Goal: Task Accomplishment & Management: Manage account settings

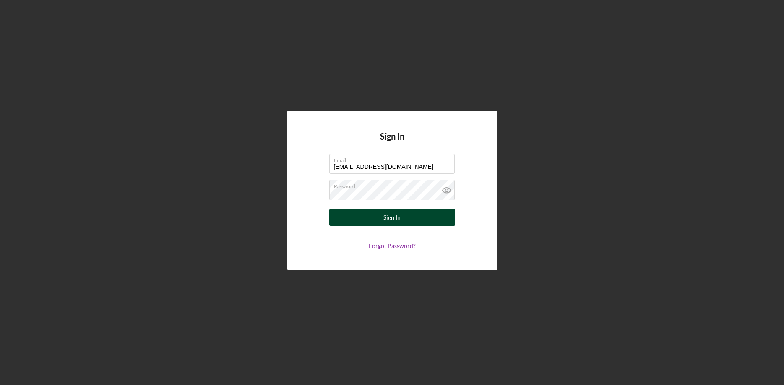
type input "[EMAIL_ADDRESS][DOMAIN_NAME]"
click at [374, 216] on button "Sign In" at bounding box center [392, 217] width 126 height 17
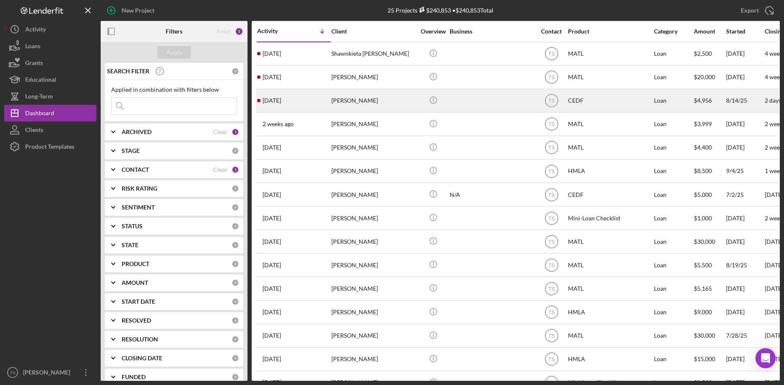
click at [344, 99] on div "[PERSON_NAME]" at bounding box center [373, 101] width 84 height 22
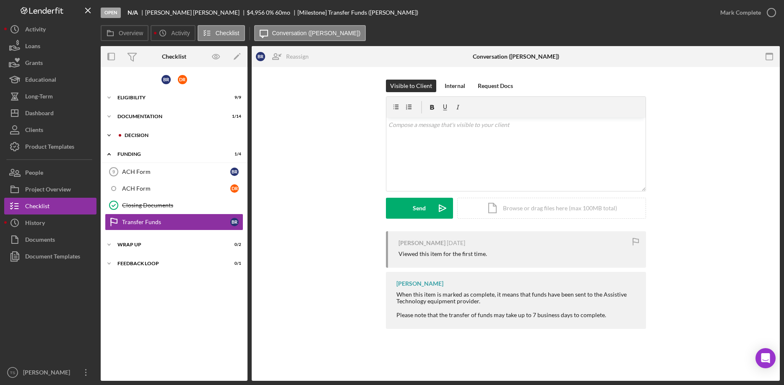
click at [155, 136] on div "DECISION" at bounding box center [181, 135] width 112 height 5
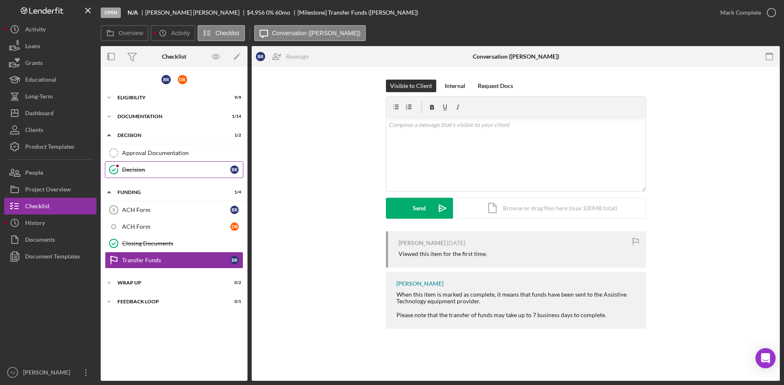
click at [126, 169] on div "Decision" at bounding box center [176, 169] width 108 height 7
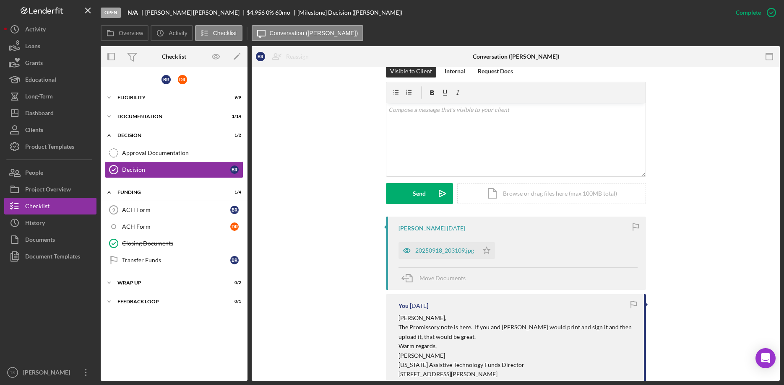
scroll to position [43, 0]
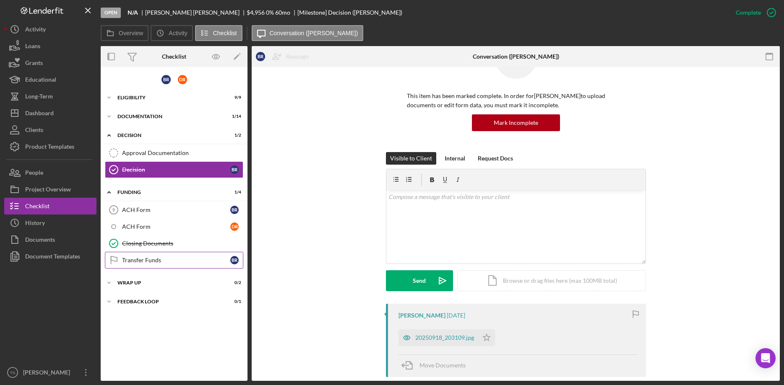
click at [117, 265] on icon "Transfer Funds" at bounding box center [113, 260] width 21 height 21
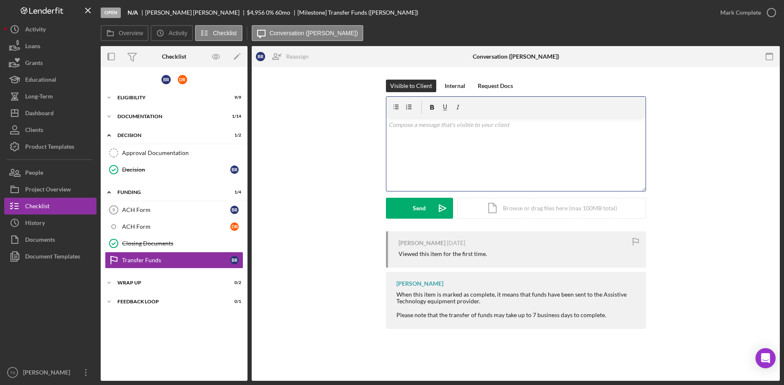
click at [450, 162] on div "v Color teal Color pink Remove color Add row above Add row below Add column bef…" at bounding box center [515, 154] width 259 height 73
click at [404, 175] on div "v Color teal Color pink Remove color Add row above Add row below Add column bef…" at bounding box center [515, 154] width 259 height 73
click at [426, 165] on div "v Color teal Color pink Remove color Add row above Add row below Add column bef…" at bounding box center [515, 154] width 259 height 73
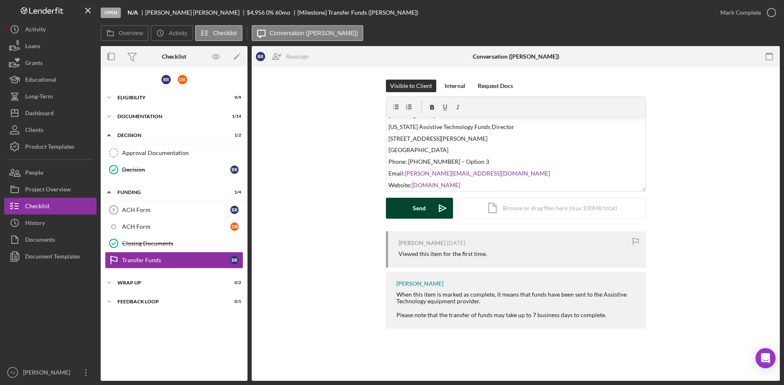
click at [416, 208] on div "Send" at bounding box center [419, 208] width 13 height 21
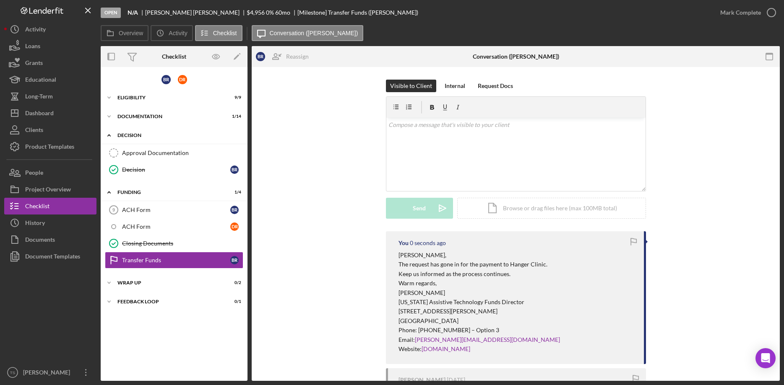
scroll to position [0, 0]
click at [29, 49] on div "Loans" at bounding box center [32, 47] width 15 height 19
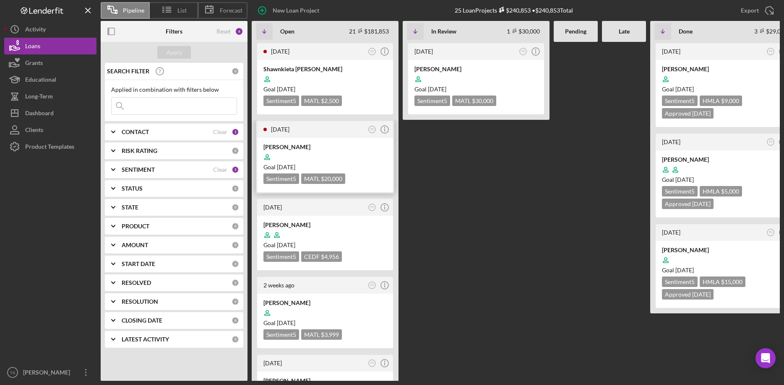
click at [301, 151] on div at bounding box center [324, 157] width 123 height 16
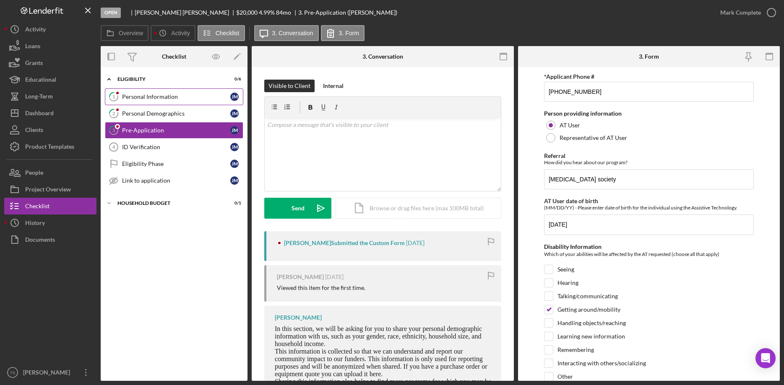
click at [157, 101] on link "1 Personal Information [PERSON_NAME]" at bounding box center [174, 96] width 138 height 17
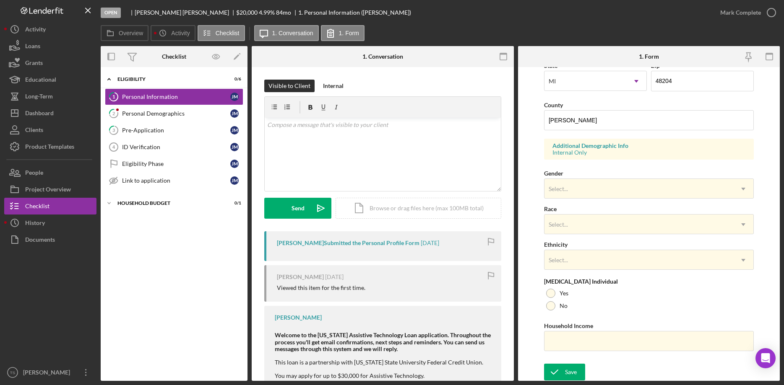
scroll to position [249, 0]
click at [161, 108] on link "2 Personal Demographics [PERSON_NAME]" at bounding box center [174, 113] width 138 height 17
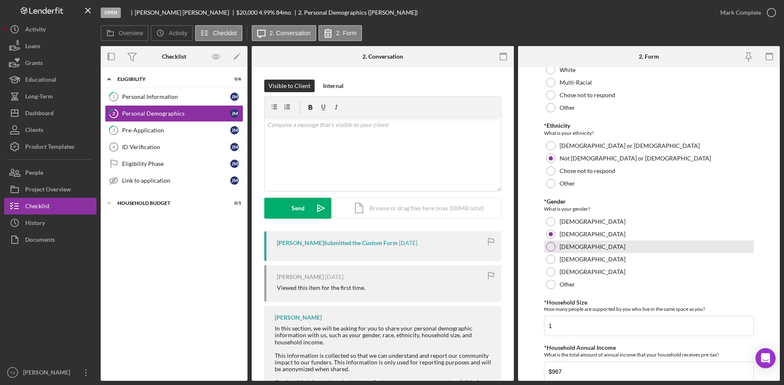
scroll to position [107, 0]
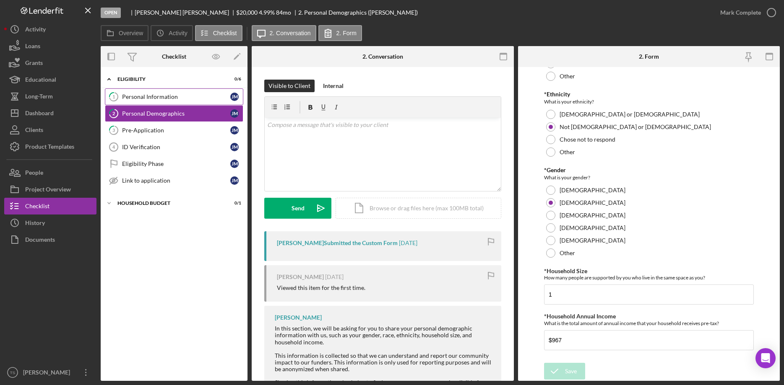
click at [169, 101] on link "1 Personal Information [PERSON_NAME]" at bounding box center [174, 96] width 138 height 17
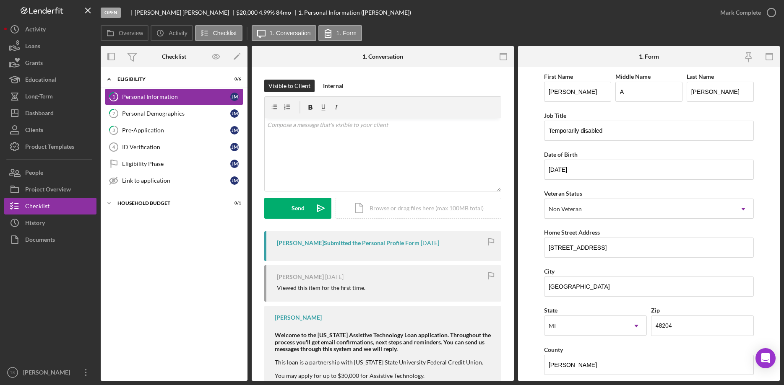
scroll to position [249, 0]
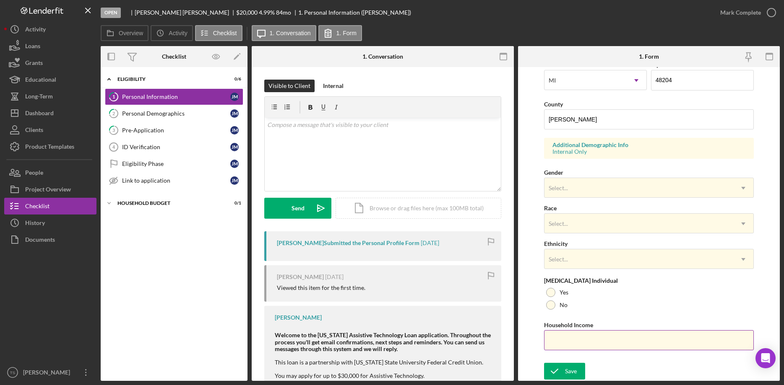
click at [566, 341] on input "Household Income" at bounding box center [649, 340] width 210 height 20
type input "$967"
click at [552, 291] on div at bounding box center [550, 292] width 9 height 9
click at [563, 267] on div "Select..." at bounding box center [638, 259] width 189 height 19
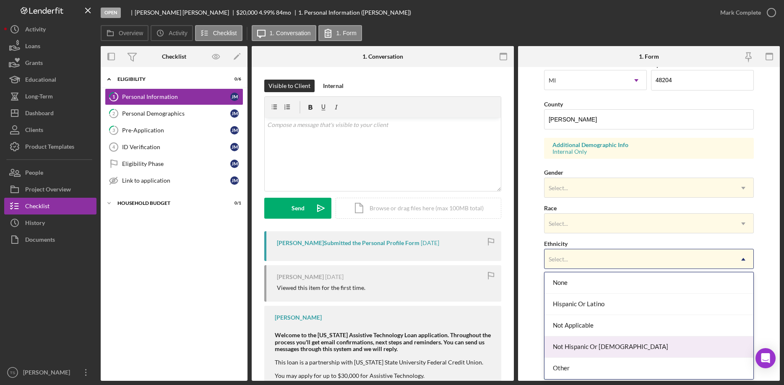
click at [569, 341] on div "Not Hispanic Or [DEMOGRAPHIC_DATA]" at bounding box center [648, 347] width 209 height 21
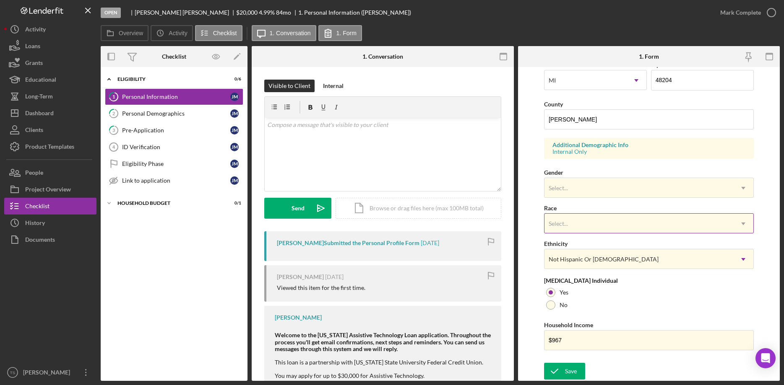
click at [585, 221] on div "Select..." at bounding box center [638, 223] width 189 height 19
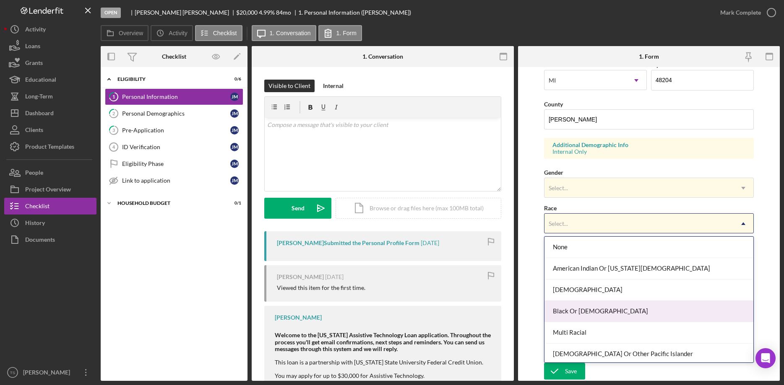
click at [580, 312] on div "Black Or [DEMOGRAPHIC_DATA]" at bounding box center [648, 311] width 209 height 21
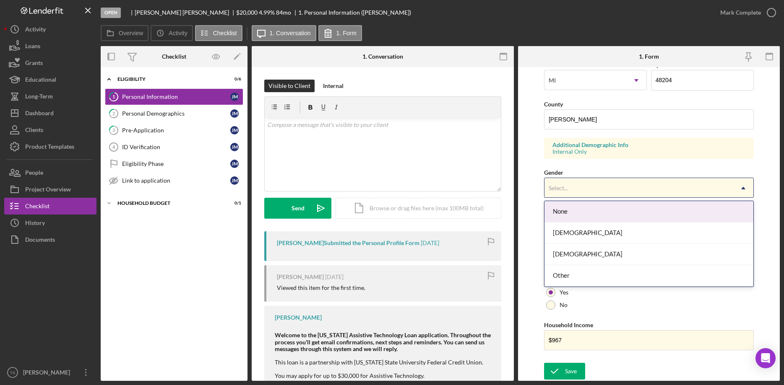
click at [574, 190] on div "Select..." at bounding box center [638, 188] width 189 height 19
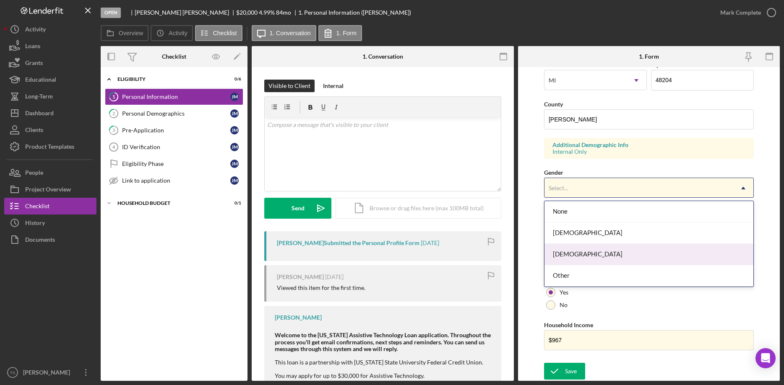
click at [572, 251] on div "[DEMOGRAPHIC_DATA]" at bounding box center [648, 254] width 209 height 21
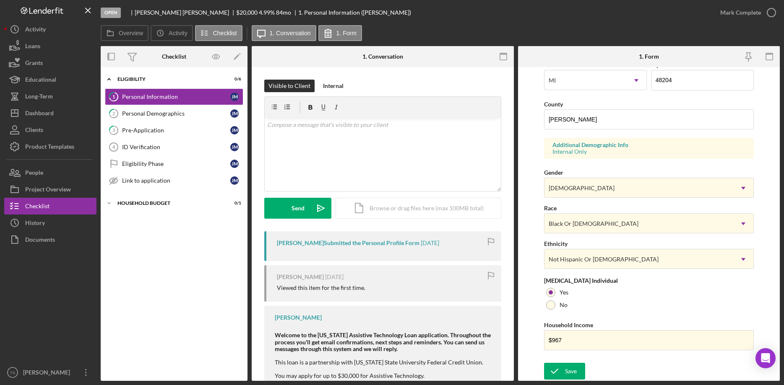
drag, startPoint x: 566, startPoint y: 371, endPoint x: 564, endPoint y: 362, distance: 9.1
click at [566, 366] on div "Save" at bounding box center [571, 371] width 12 height 17
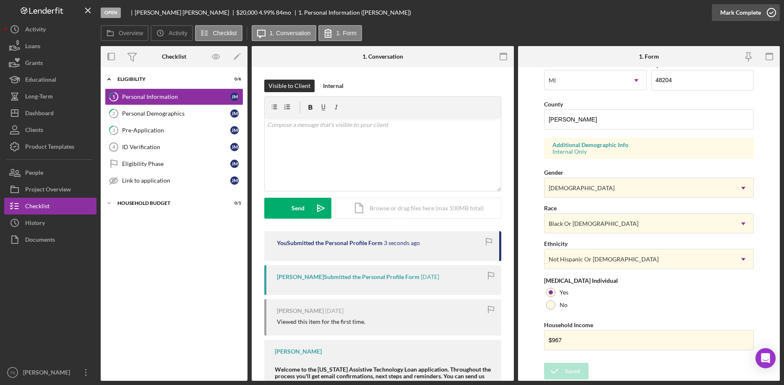
click at [729, 16] on div "Mark Complete" at bounding box center [740, 12] width 41 height 17
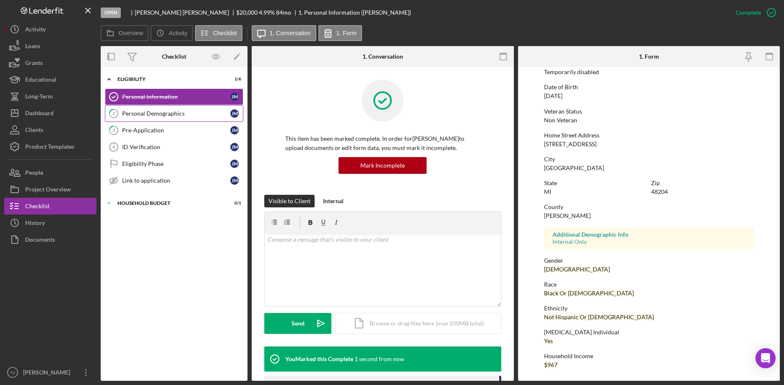
scroll to position [78, 0]
click at [138, 117] on div "Personal Demographics" at bounding box center [176, 113] width 108 height 7
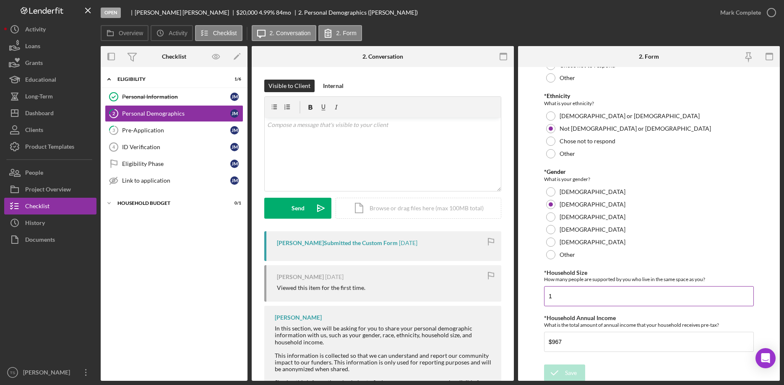
scroll to position [107, 0]
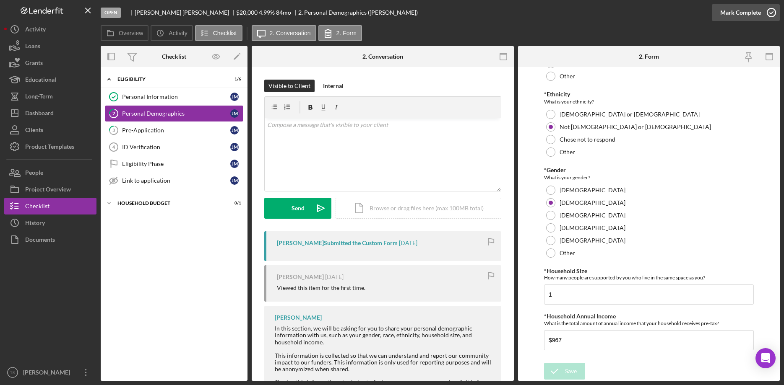
click at [745, 13] on div "Mark Complete" at bounding box center [740, 12] width 41 height 17
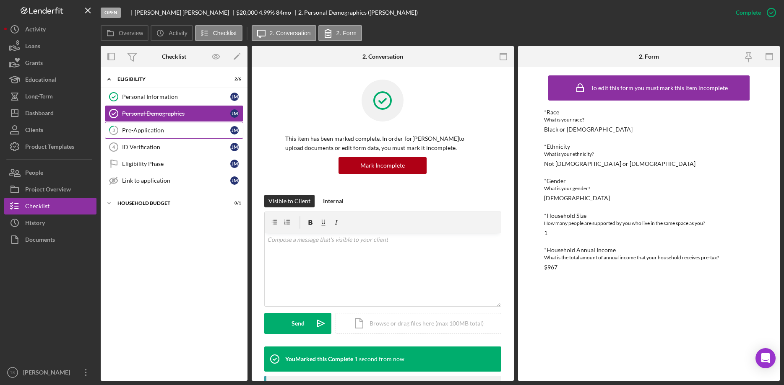
click at [136, 133] on div "Pre-Application" at bounding box center [176, 130] width 108 height 7
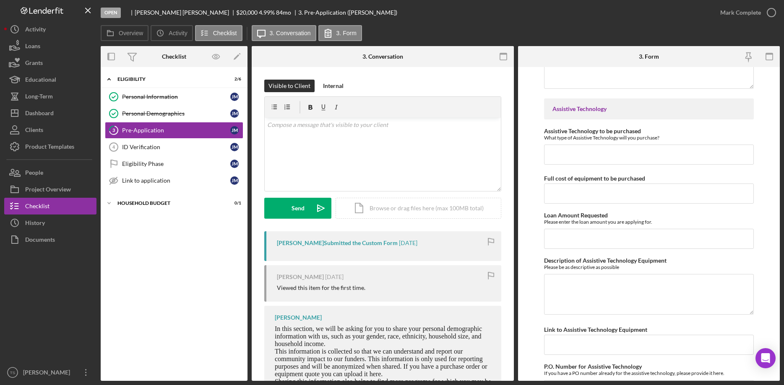
scroll to position [799, 0]
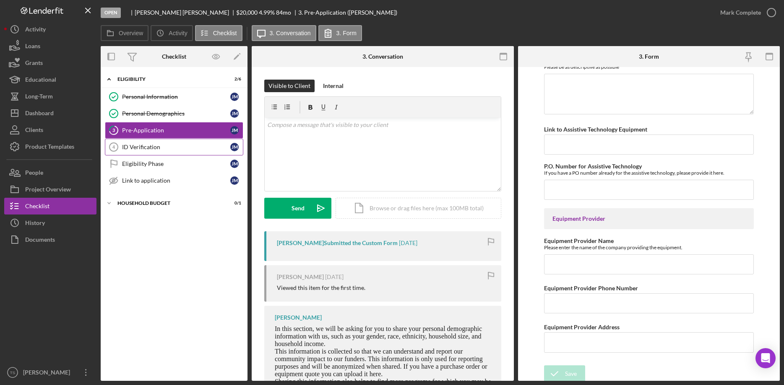
click at [141, 151] on div "ID Verification" at bounding box center [176, 147] width 108 height 7
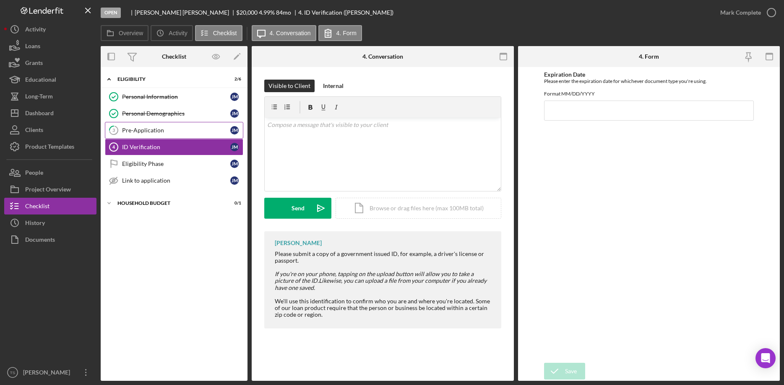
click at [133, 133] on div "Pre-Application" at bounding box center [176, 130] width 108 height 7
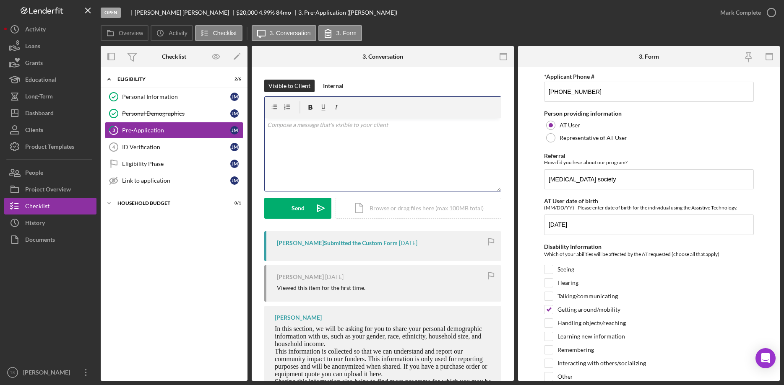
click at [314, 138] on div "v Color teal Color pink Remove color Add row above Add row below Add column bef…" at bounding box center [383, 154] width 236 height 73
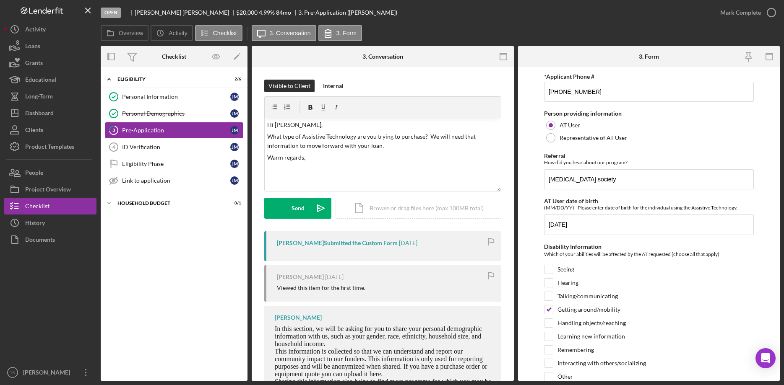
click at [395, 367] on span "This information is collected so that we can understand and report our communit…" at bounding box center [381, 363] width 213 height 30
drag, startPoint x: 310, startPoint y: 156, endPoint x: 289, endPoint y: 161, distance: 22.0
click at [265, 162] on div "v Color teal Color pink Remove color Add row above Add row below Add column bef…" at bounding box center [383, 154] width 236 height 73
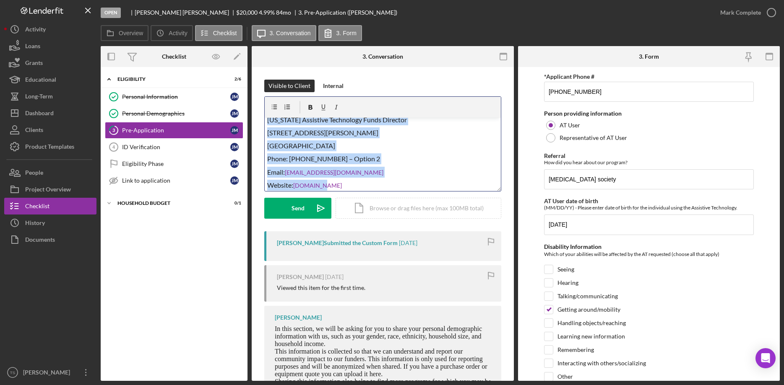
drag, startPoint x: 324, startPoint y: 189, endPoint x: 248, endPoint y: 122, distance: 101.1
click at [265, 122] on div "v Color teal Color pink Remove color Add row above Add row below Add column bef…" at bounding box center [383, 154] width 236 height 73
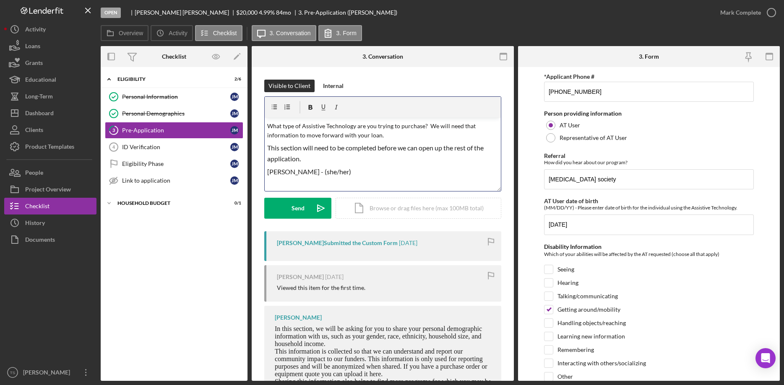
scroll to position [10, 0]
drag, startPoint x: 348, startPoint y: 173, endPoint x: 262, endPoint y: 169, distance: 86.1
click at [265, 169] on div "v Color teal Color pink Remove color Add row above Add row below Add column bef…" at bounding box center [383, 154] width 236 height 73
click at [283, 170] on p at bounding box center [382, 172] width 231 height 9
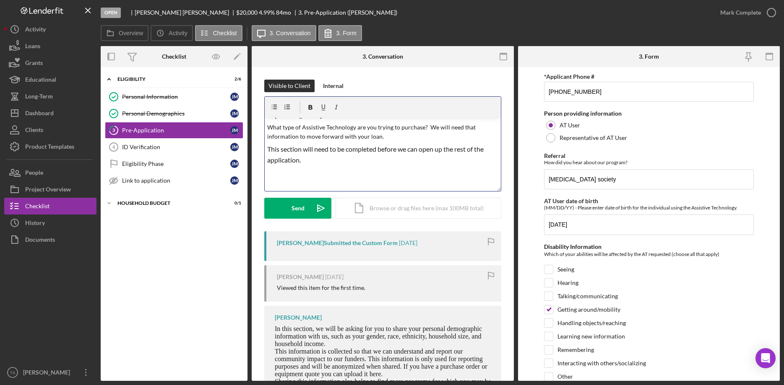
scroll to position [66, 0]
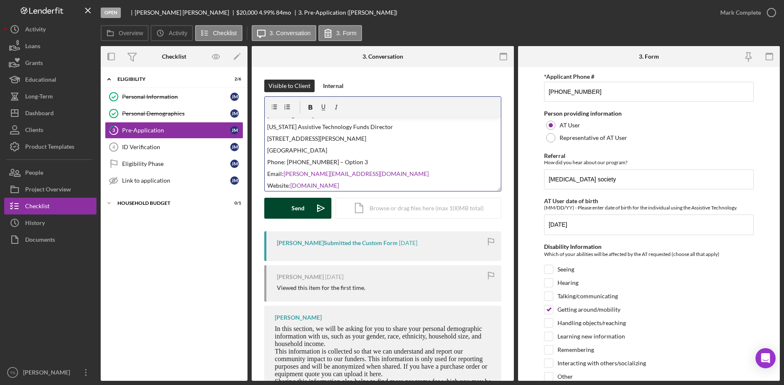
click at [298, 215] on div "Send" at bounding box center [297, 208] width 13 height 21
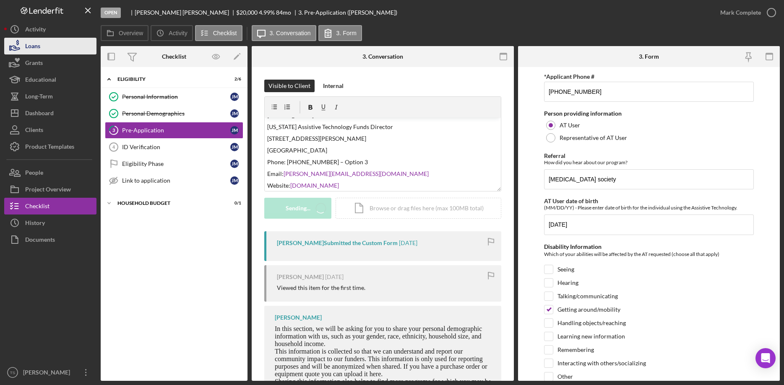
click at [38, 45] on div "Loans" at bounding box center [32, 47] width 15 height 19
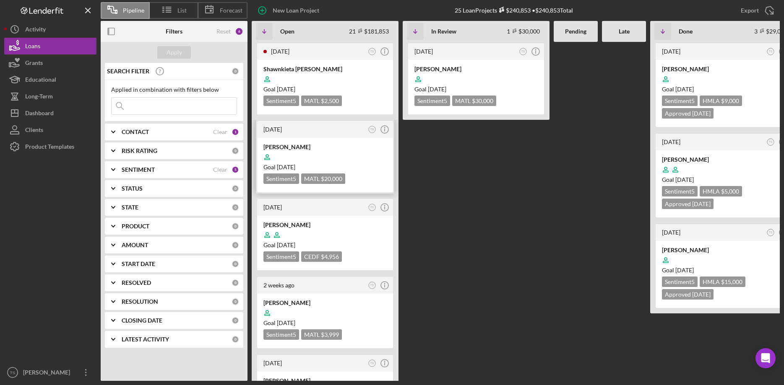
click at [293, 166] on time "[DATE]" at bounding box center [286, 167] width 18 height 7
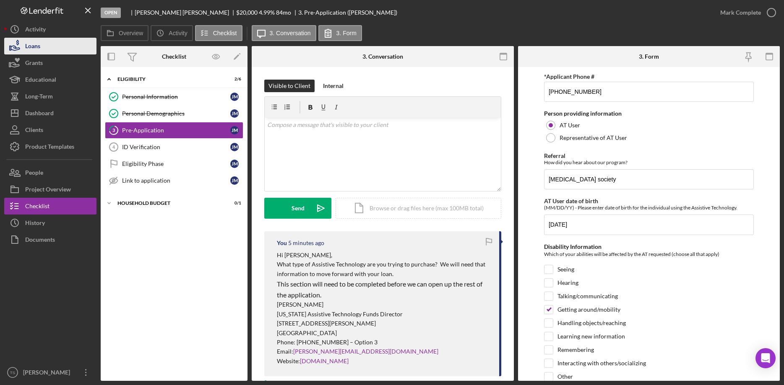
click at [38, 44] on div "Loans" at bounding box center [32, 47] width 15 height 19
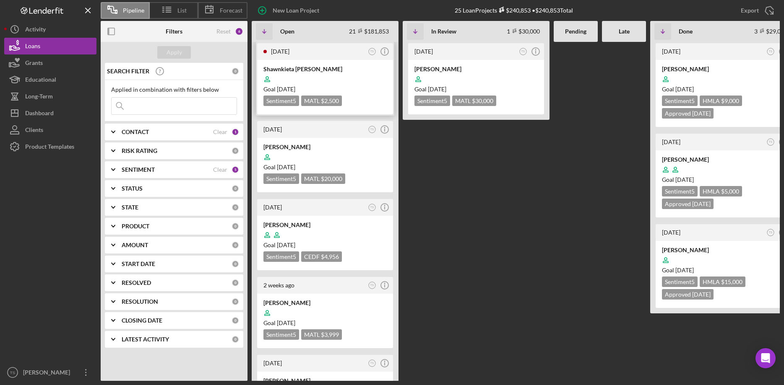
click at [293, 72] on div at bounding box center [324, 79] width 123 height 16
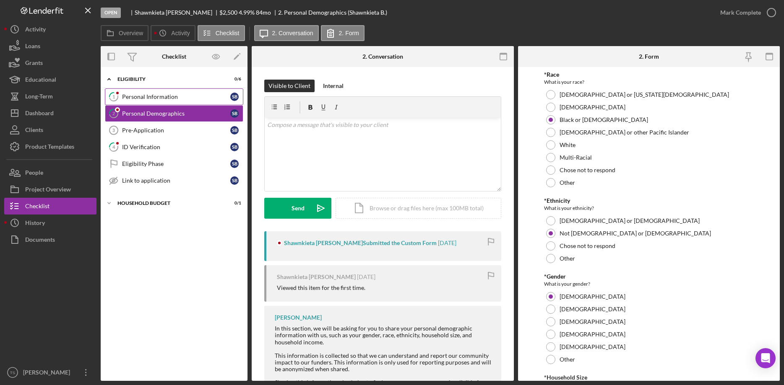
click at [135, 101] on link "1 Personal Information S B" at bounding box center [174, 96] width 138 height 17
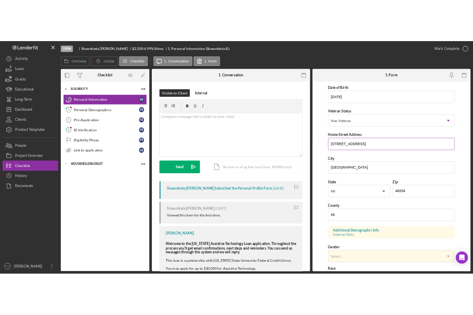
scroll to position [43, 0]
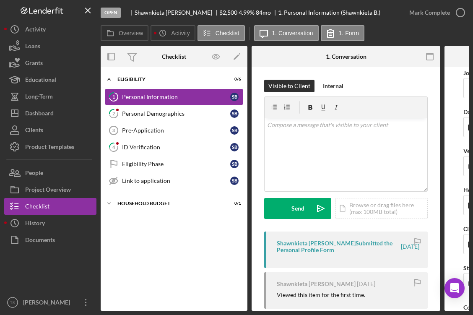
click at [379, 80] on div "Visible to Client Internal" at bounding box center [346, 86] width 164 height 13
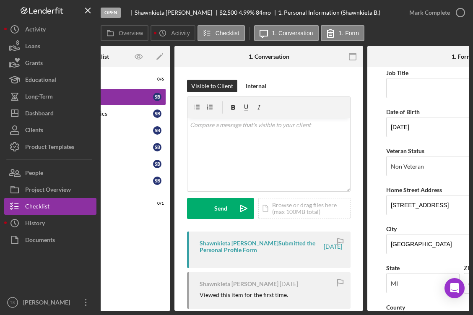
scroll to position [0, 114]
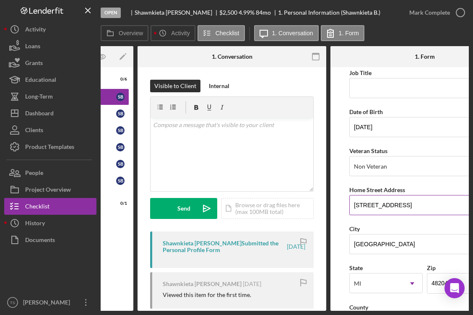
click at [375, 205] on input "[STREET_ADDRESS]" at bounding box center [424, 205] width 151 height 20
drag, startPoint x: 423, startPoint y: 207, endPoint x: 381, endPoint y: 206, distance: 42.4
click at [351, 206] on input "[STREET_ADDRESS]" at bounding box center [424, 205] width 151 height 20
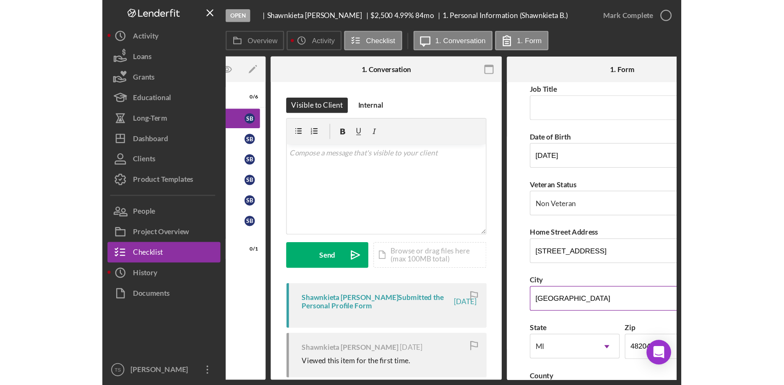
scroll to position [214, 0]
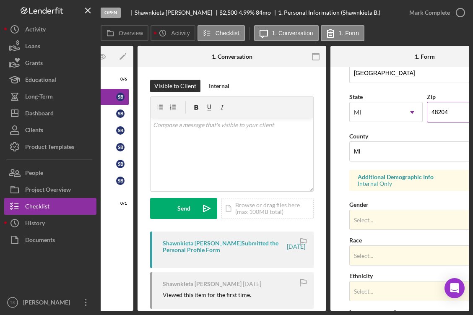
drag, startPoint x: 447, startPoint y: 114, endPoint x: 430, endPoint y: 114, distance: 17.6
click at [428, 114] on input "48204" at bounding box center [463, 112] width 73 height 20
drag, startPoint x: 195, startPoint y: 65, endPoint x: 205, endPoint y: 69, distance: 11.3
click at [195, 65] on div at bounding box center [169, 56] width 63 height 21
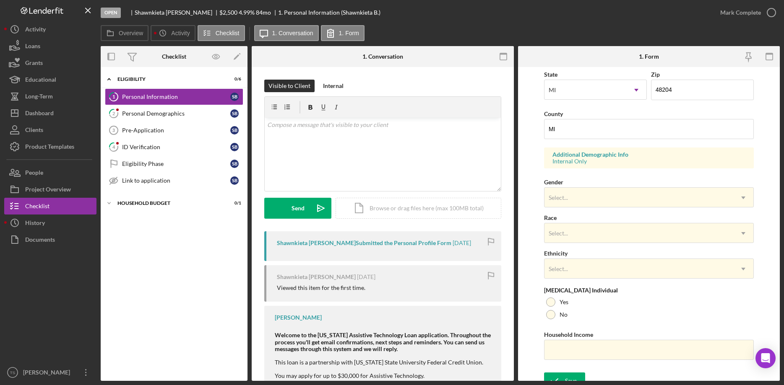
scroll to position [249, 0]
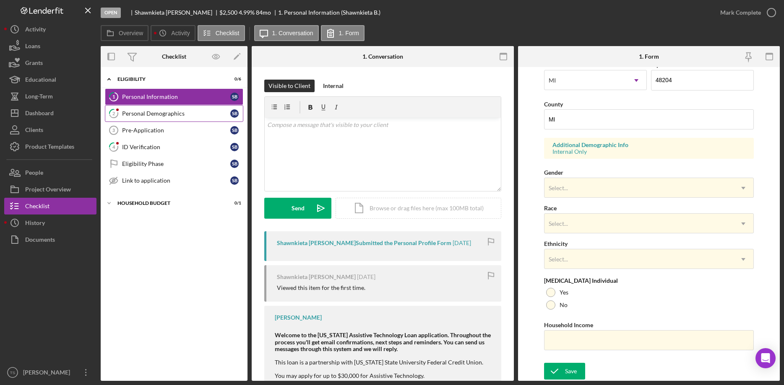
click at [138, 119] on link "2 Personal Demographics S B" at bounding box center [174, 113] width 138 height 17
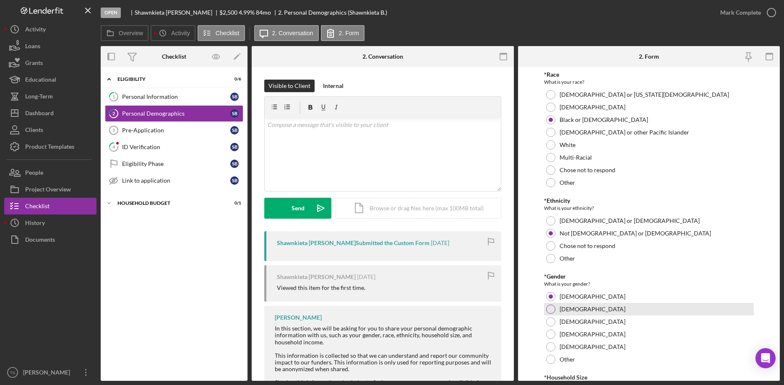
scroll to position [107, 0]
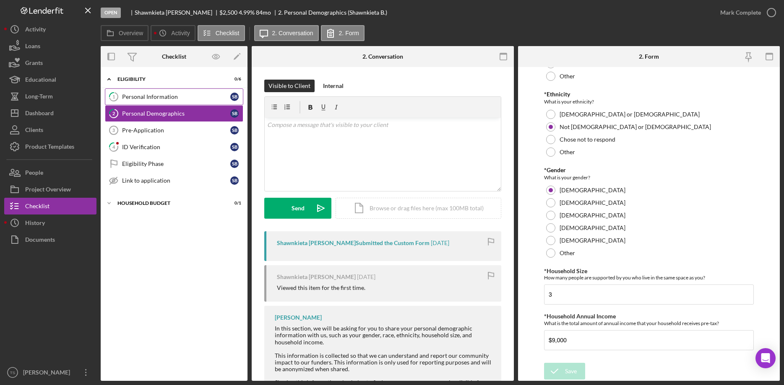
click at [161, 100] on div "Personal Information" at bounding box center [176, 97] width 108 height 7
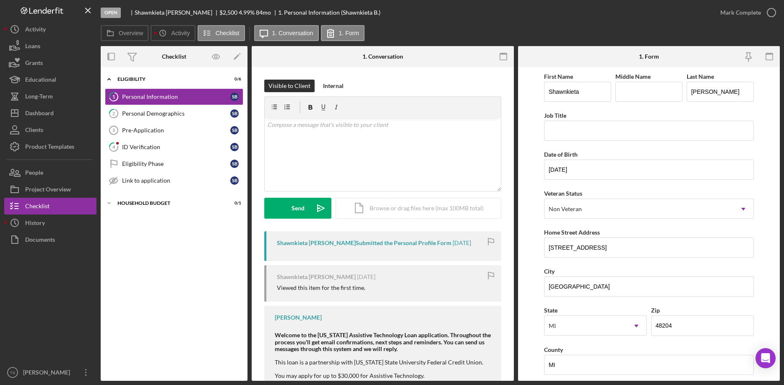
scroll to position [249, 0]
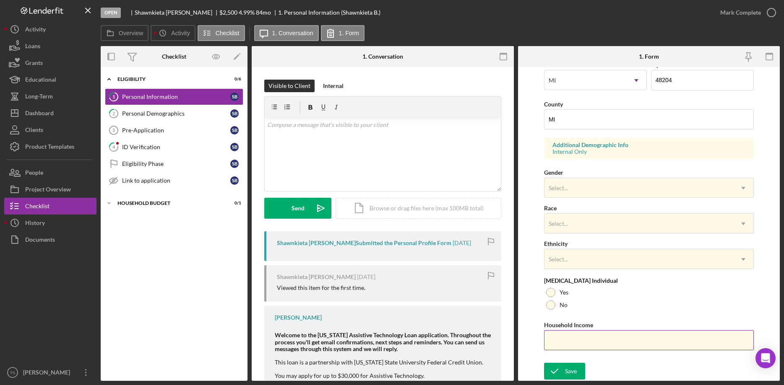
click at [568, 331] on input "Household Income" at bounding box center [649, 340] width 210 height 20
type input "$9,000"
click at [550, 291] on div at bounding box center [550, 292] width 9 height 9
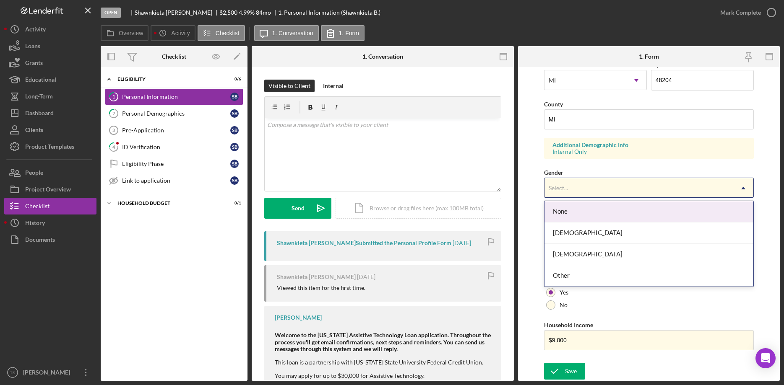
click at [568, 192] on div "Select..." at bounding box center [638, 188] width 189 height 19
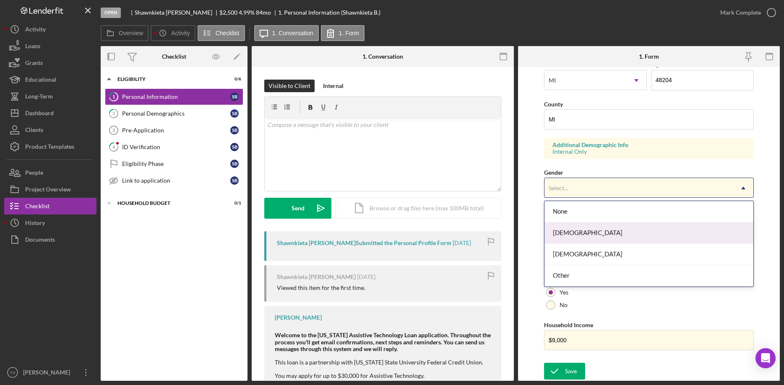
click at [568, 231] on div "[DEMOGRAPHIC_DATA]" at bounding box center [648, 233] width 209 height 21
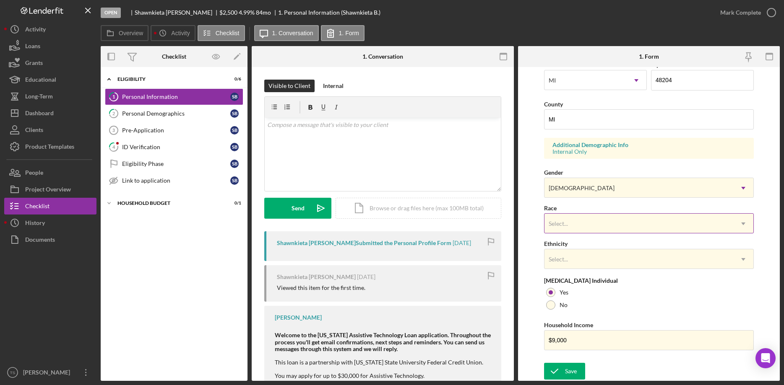
click at [567, 218] on div "Select..." at bounding box center [638, 223] width 189 height 19
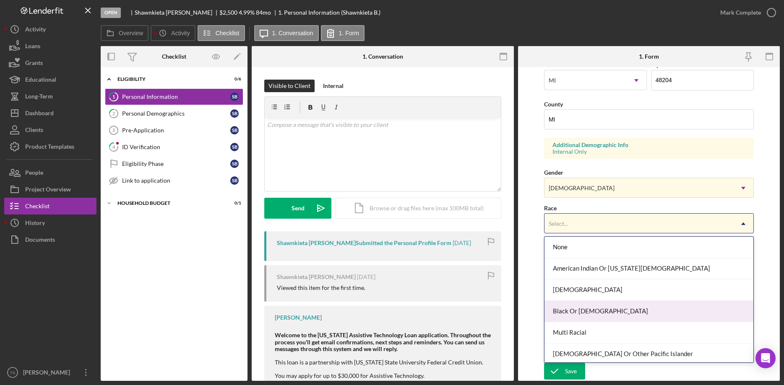
click at [569, 310] on div "Black Or [DEMOGRAPHIC_DATA]" at bounding box center [648, 311] width 209 height 21
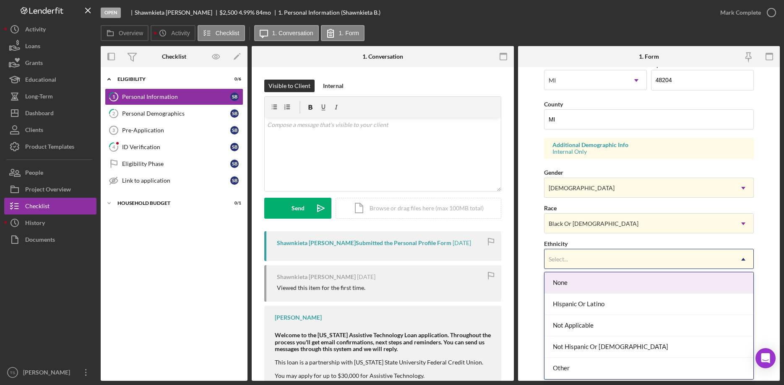
click at [567, 264] on div "Select..." at bounding box center [638, 259] width 189 height 19
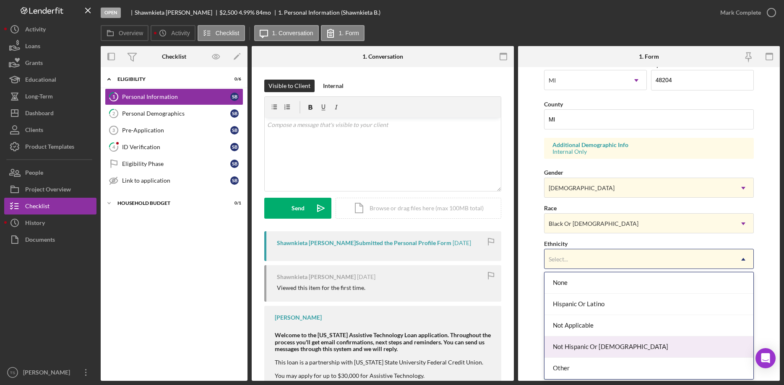
drag, startPoint x: 572, startPoint y: 346, endPoint x: 611, endPoint y: 305, distance: 56.7
click at [572, 344] on div "Not Hispanic Or [DEMOGRAPHIC_DATA]" at bounding box center [648, 347] width 209 height 21
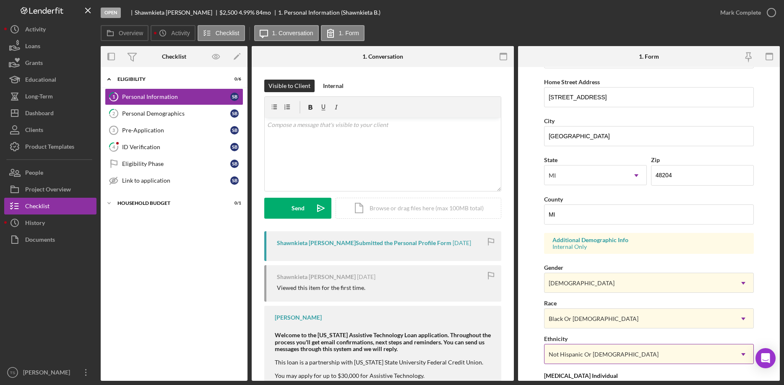
scroll to position [35, 0]
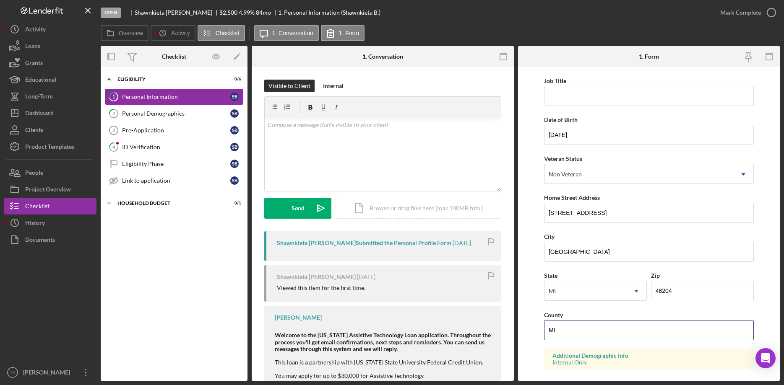
drag, startPoint x: 559, startPoint y: 332, endPoint x: 533, endPoint y: 326, distance: 27.2
click at [544, 327] on input "MI" at bounding box center [649, 330] width 210 height 20
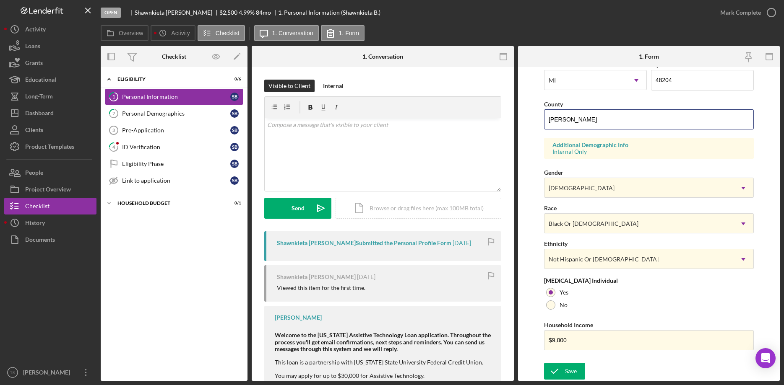
scroll to position [249, 0]
type input "[PERSON_NAME]"
click at [560, 374] on icon "submit" at bounding box center [554, 371] width 21 height 21
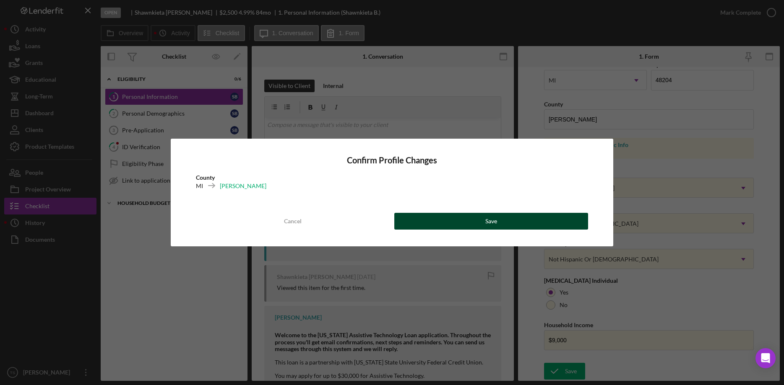
click at [479, 216] on button "Save" at bounding box center [491, 221] width 194 height 17
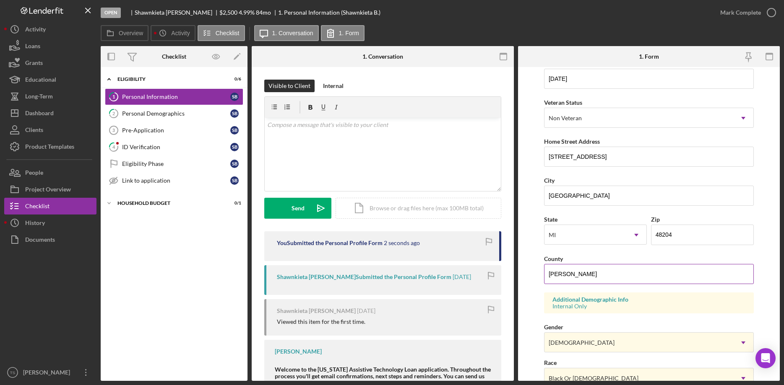
scroll to position [78, 0]
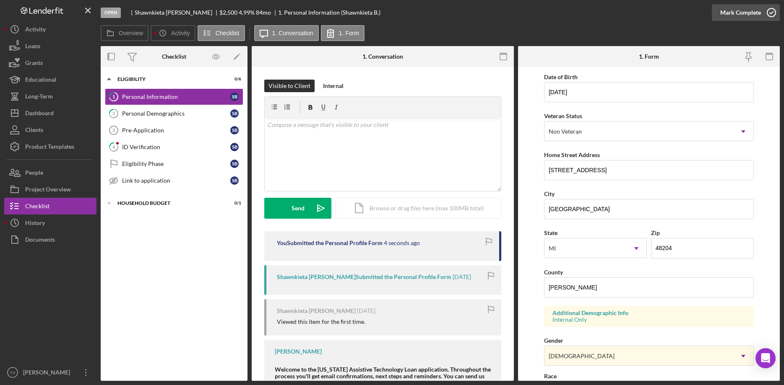
click at [732, 13] on div "Mark Complete" at bounding box center [740, 12] width 41 height 17
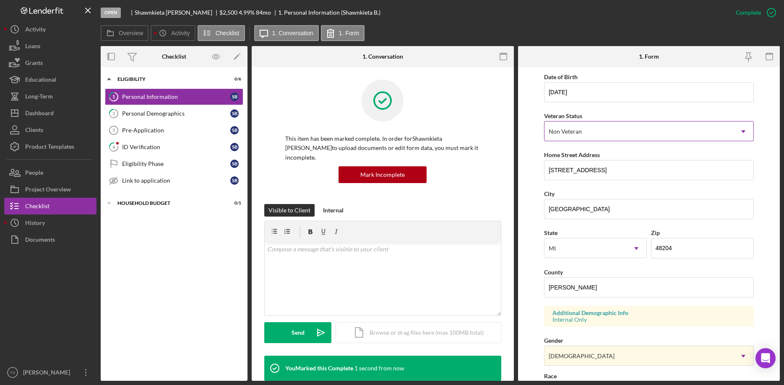
scroll to position [27, 0]
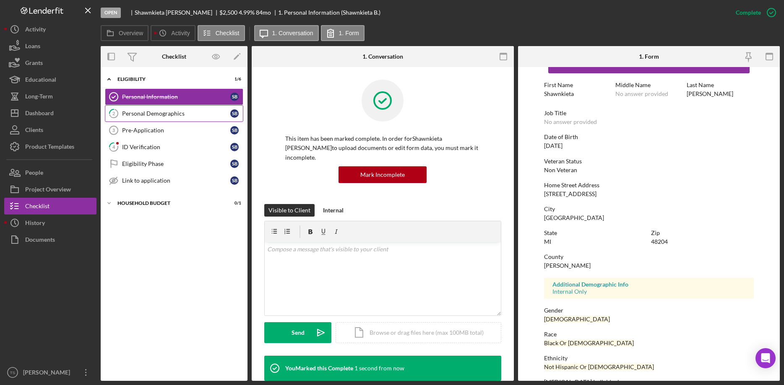
click at [144, 116] on div "Personal Demographics" at bounding box center [176, 113] width 108 height 7
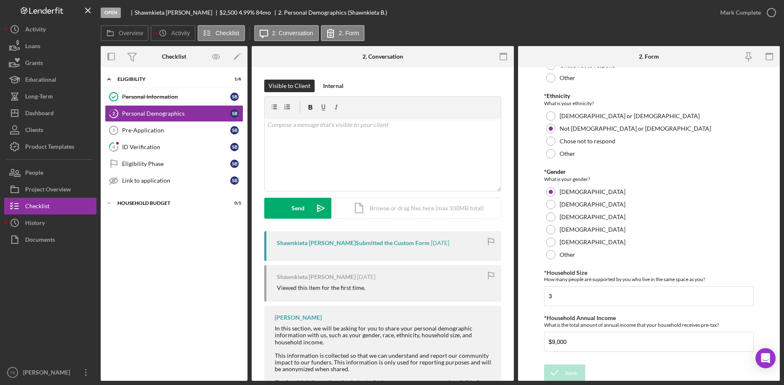
scroll to position [107, 0]
click at [734, 18] on div "Mark Complete" at bounding box center [740, 12] width 41 height 17
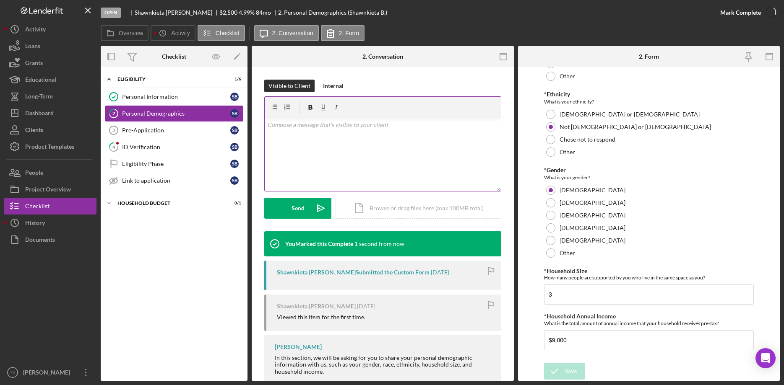
scroll to position [140, 0]
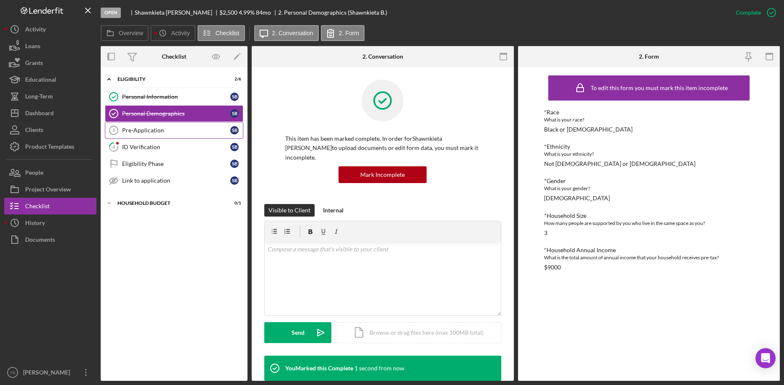
click at [130, 131] on div "Pre-Application" at bounding box center [176, 130] width 108 height 7
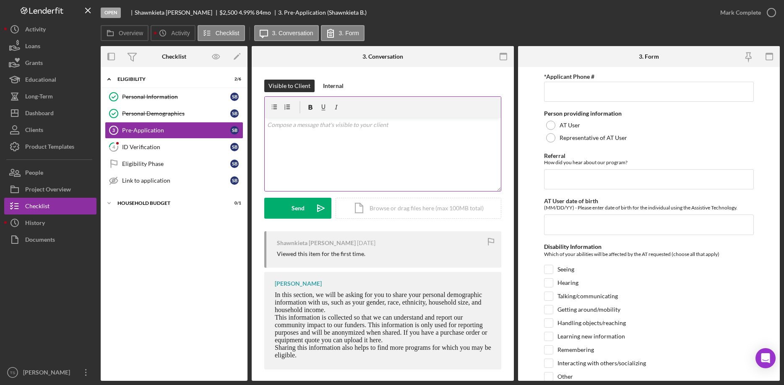
click at [437, 146] on div "v Color teal Color pink Remove color Add row above Add row below Add column bef…" at bounding box center [383, 154] width 236 height 73
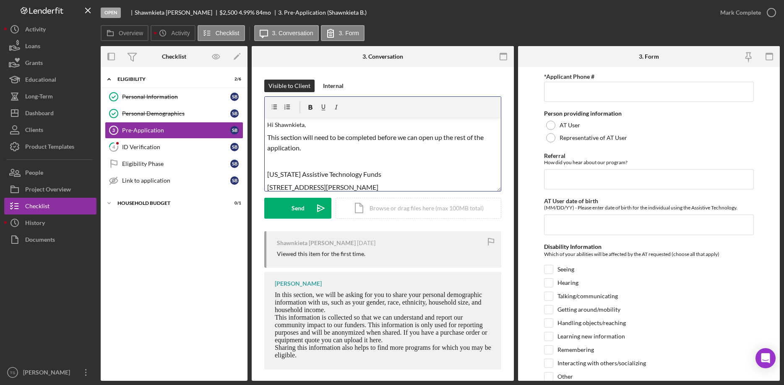
drag, startPoint x: 289, startPoint y: 157, endPoint x: 295, endPoint y: 161, distance: 7.2
click at [289, 157] on p at bounding box center [382, 161] width 231 height 11
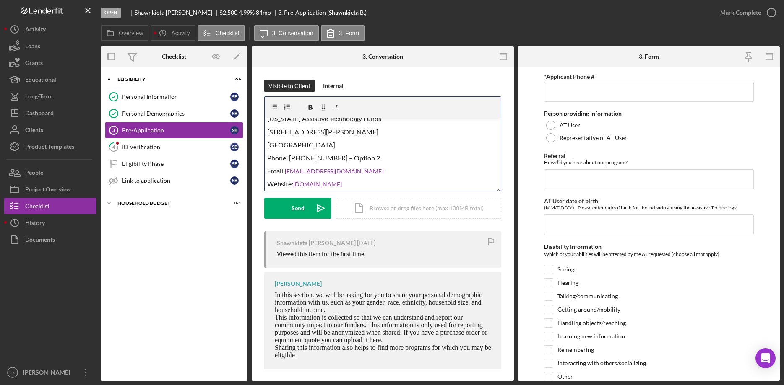
scroll to position [55, 0]
click at [299, 208] on div "Send" at bounding box center [297, 208] width 13 height 21
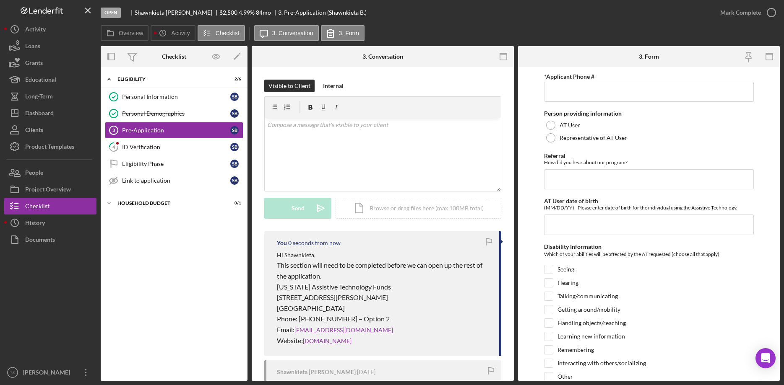
scroll to position [0, 0]
click at [145, 151] on link "4 ID Verification S B" at bounding box center [174, 147] width 138 height 17
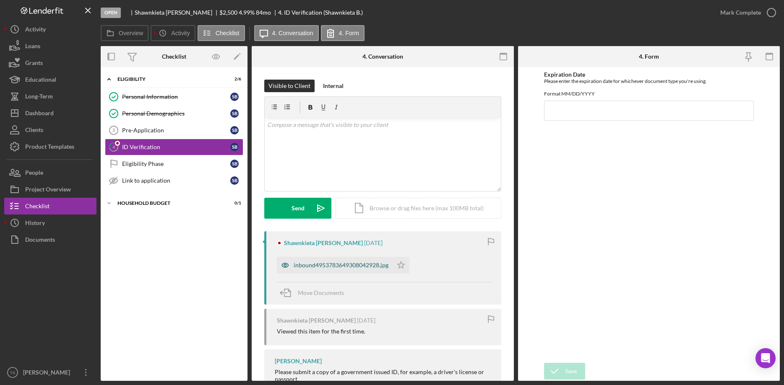
click at [343, 265] on div "inbound4953783649308042928.jpg" at bounding box center [341, 265] width 95 height 7
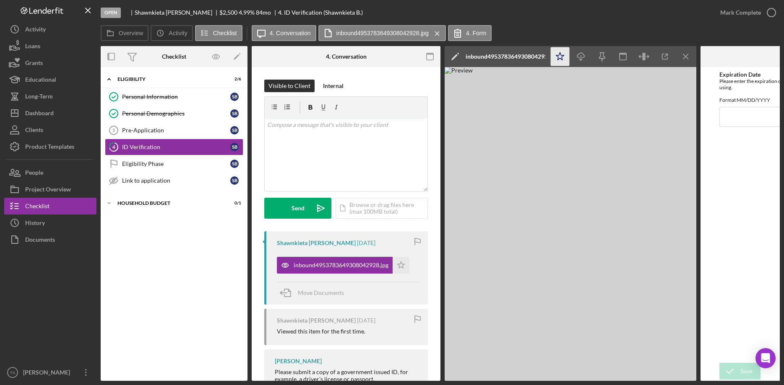
click at [555, 53] on icon "Icon/Star" at bounding box center [560, 56] width 19 height 19
click at [739, 125] on input "Expiration Date" at bounding box center [794, 117] width 151 height 20
type input "[DATE]"
click at [725, 371] on icon "submit" at bounding box center [729, 371] width 21 height 21
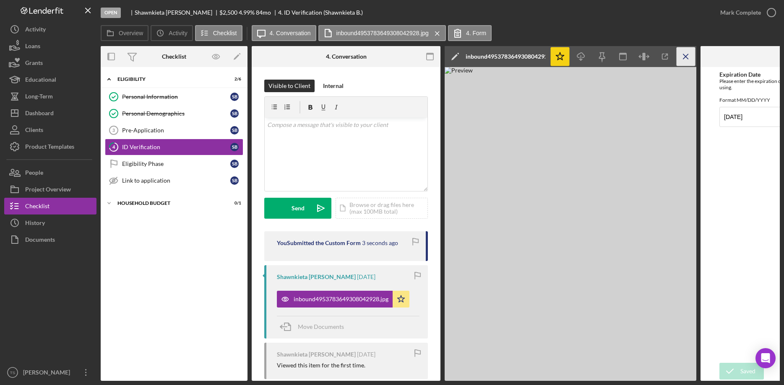
click at [684, 57] on icon "Icon/Menu Close" at bounding box center [685, 56] width 19 height 19
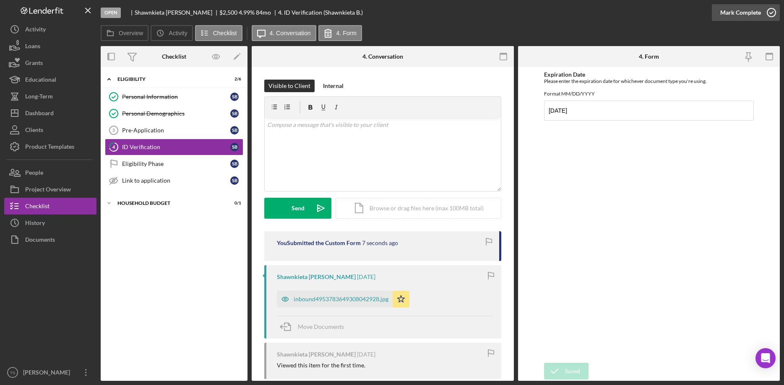
click at [729, 14] on div "Mark Complete" at bounding box center [740, 12] width 41 height 17
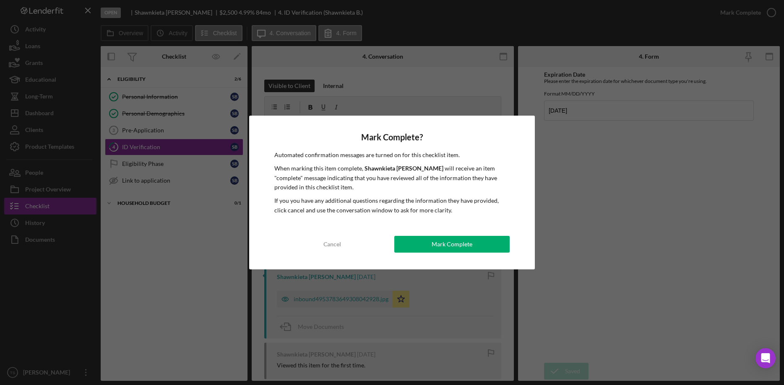
click at [472, 244] on button "Mark Complete" at bounding box center [451, 244] width 115 height 17
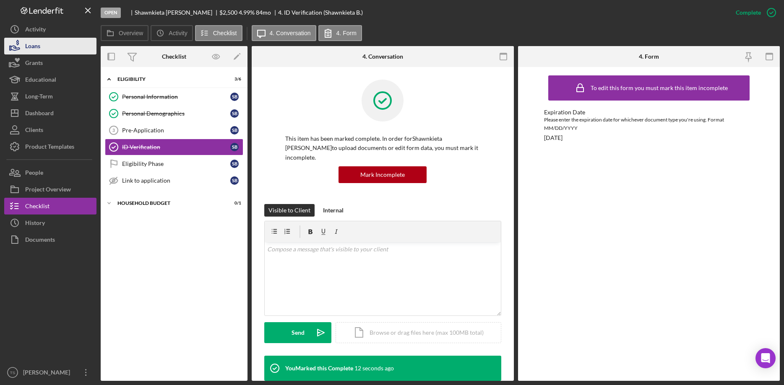
click at [50, 49] on button "Loans" at bounding box center [50, 46] width 92 height 17
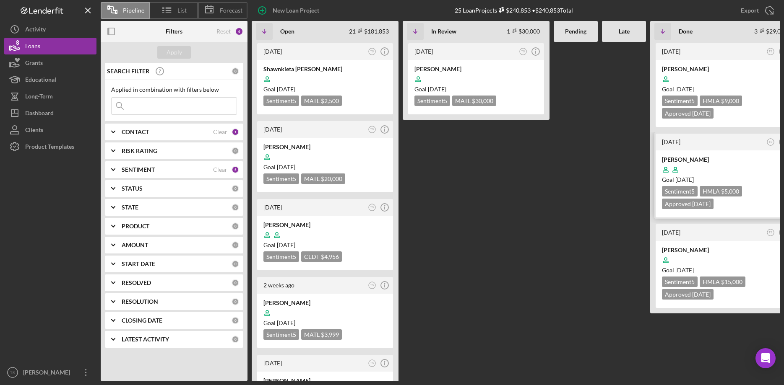
click at [687, 165] on div at bounding box center [723, 170] width 123 height 16
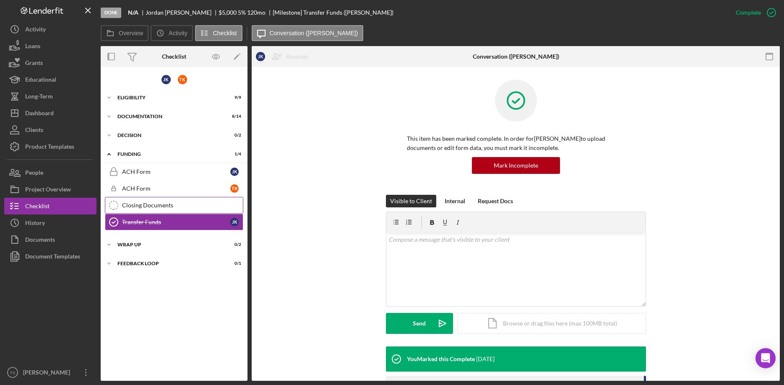
click at [169, 206] on div "Closing Documents" at bounding box center [182, 205] width 121 height 7
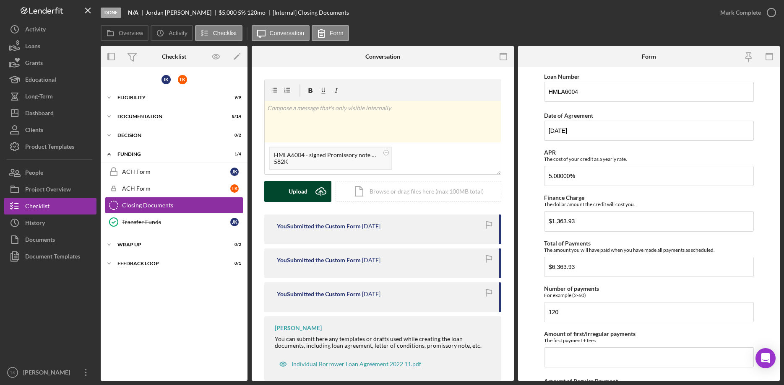
click at [286, 190] on button "Upload Icon/Upload" at bounding box center [297, 191] width 67 height 21
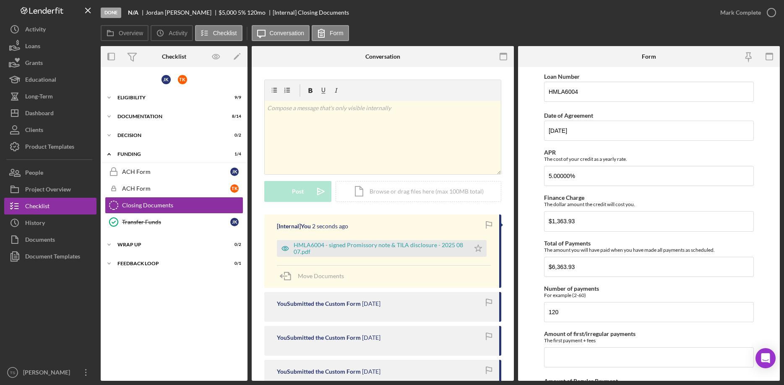
drag, startPoint x: 480, startPoint y: 251, endPoint x: 515, endPoint y: 252, distance: 34.8
click at [480, 254] on icon "Icon/Star" at bounding box center [478, 248] width 17 height 17
click at [726, 14] on div "Mark Complete" at bounding box center [740, 12] width 41 height 17
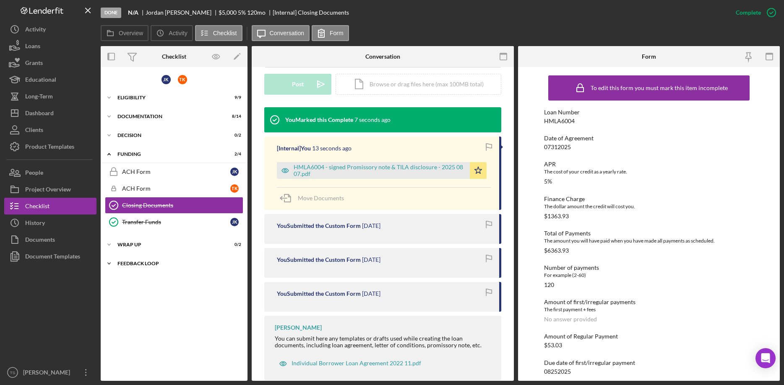
scroll to position [239, 0]
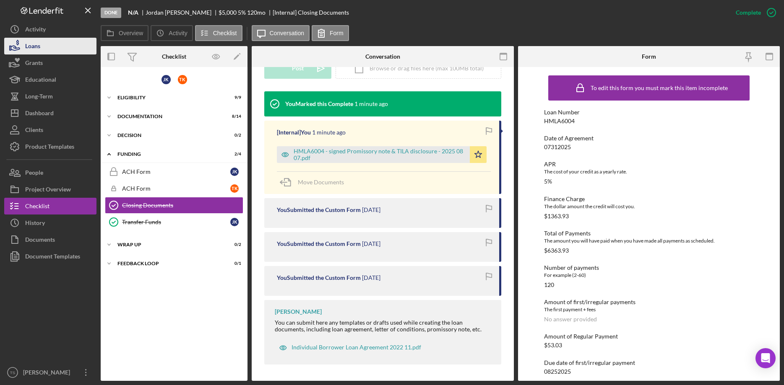
click at [27, 52] on div "Loans" at bounding box center [32, 47] width 15 height 19
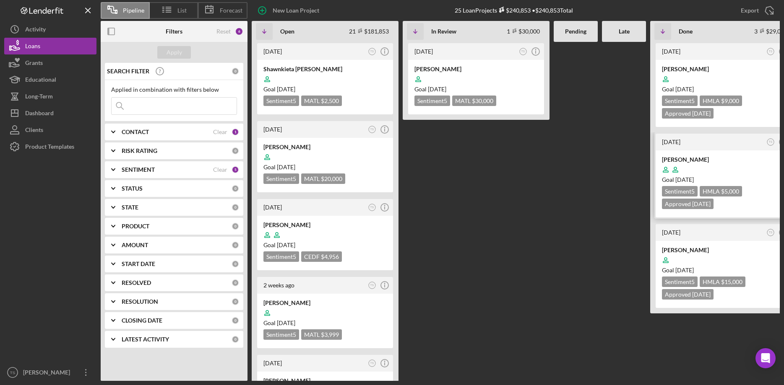
click at [725, 160] on div "[PERSON_NAME]" at bounding box center [723, 160] width 123 height 8
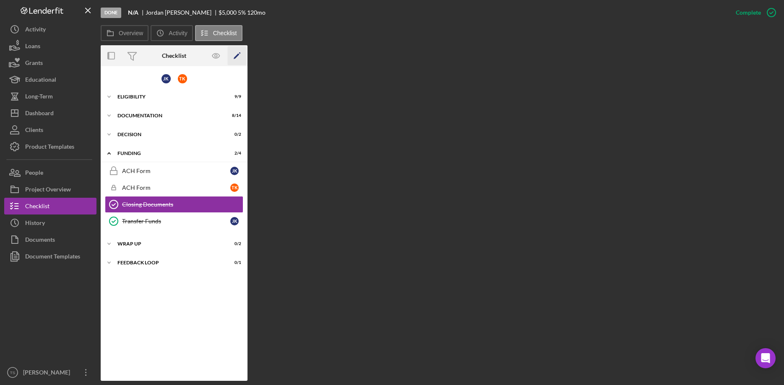
click at [233, 59] on icon "Icon/Edit" at bounding box center [237, 56] width 19 height 19
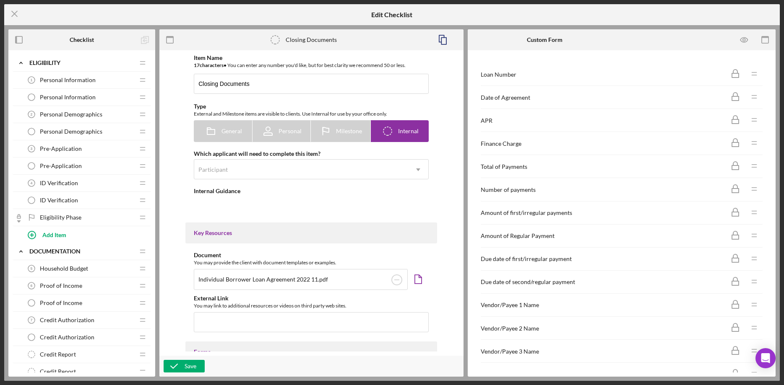
type textarea "<div>You can submit here any templates or drafts used while creating the loan d…"
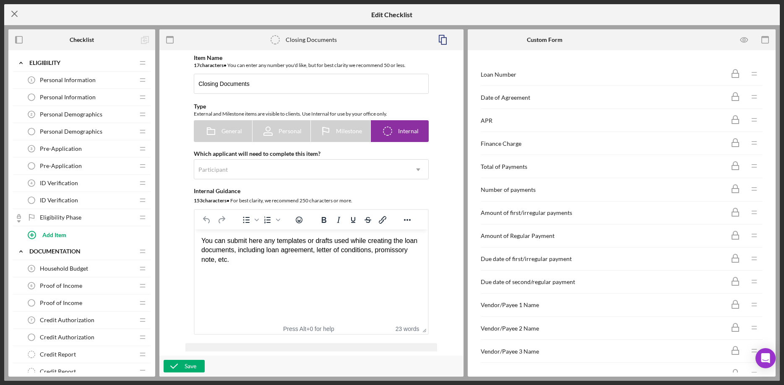
click at [15, 12] on icon "Icon/Menu Close" at bounding box center [14, 13] width 21 height 21
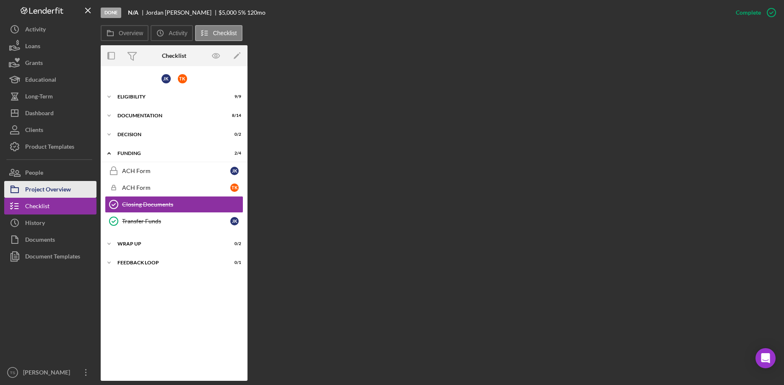
click at [60, 190] on div "Project Overview" at bounding box center [48, 190] width 46 height 19
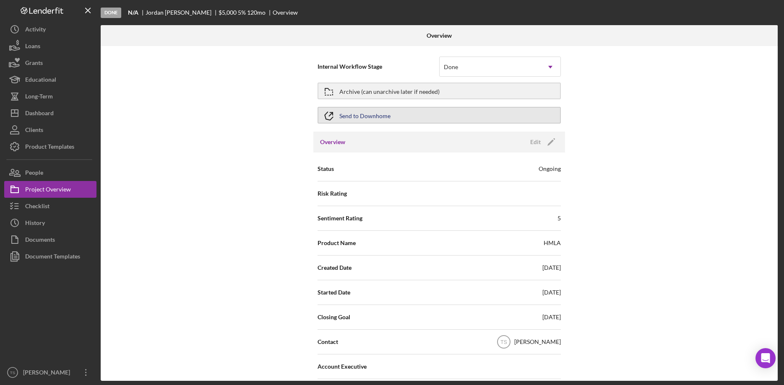
click at [357, 118] on div "Send to Downhome" at bounding box center [364, 115] width 51 height 15
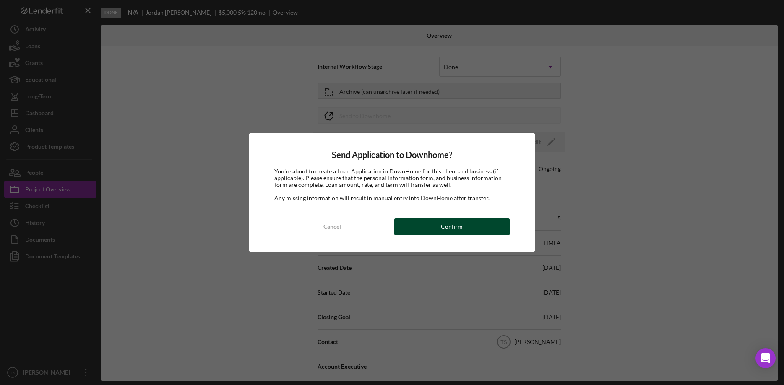
click at [441, 229] on button "Confirm" at bounding box center [451, 226] width 115 height 17
